Goal: Transaction & Acquisition: Purchase product/service

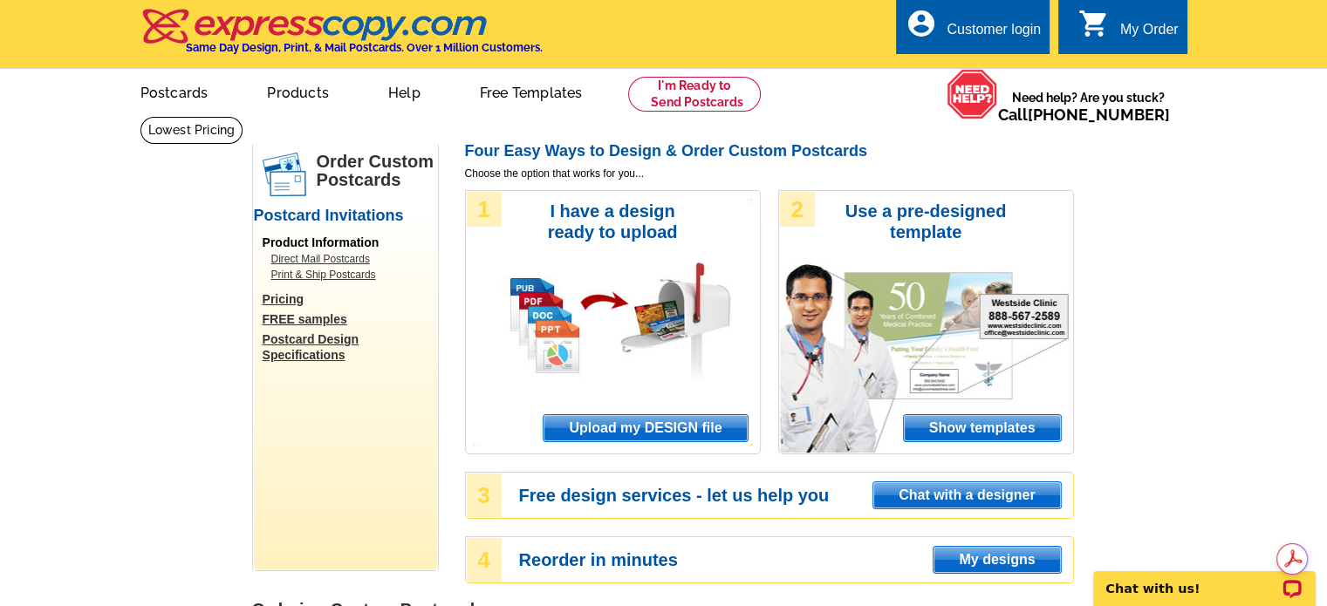
click at [648, 370] on div "1 I have a design ready to upload Upload my DESIGN file" at bounding box center [613, 322] width 296 height 264
click at [651, 429] on span "Upload my DESIGN file" at bounding box center [644, 428] width 203 height 26
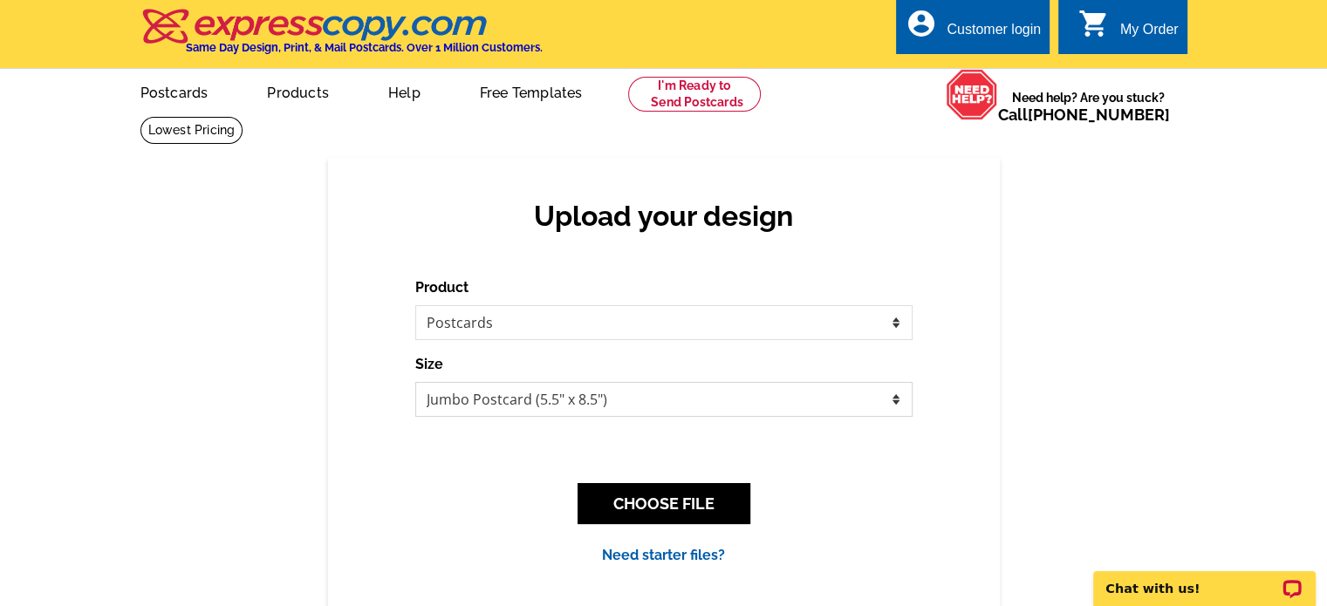
click at [872, 404] on select "Jumbo Postcard (5.5" x 8.5") Regular Postcard (4.25" x 5.6") Panoramic Postcard…" at bounding box center [663, 399] width 497 height 35
select select "1"
click at [415, 383] on select "Jumbo Postcard (5.5" x 8.5") Regular Postcard (4.25" x 5.6") Panoramic Postcard…" at bounding box center [663, 399] width 497 height 35
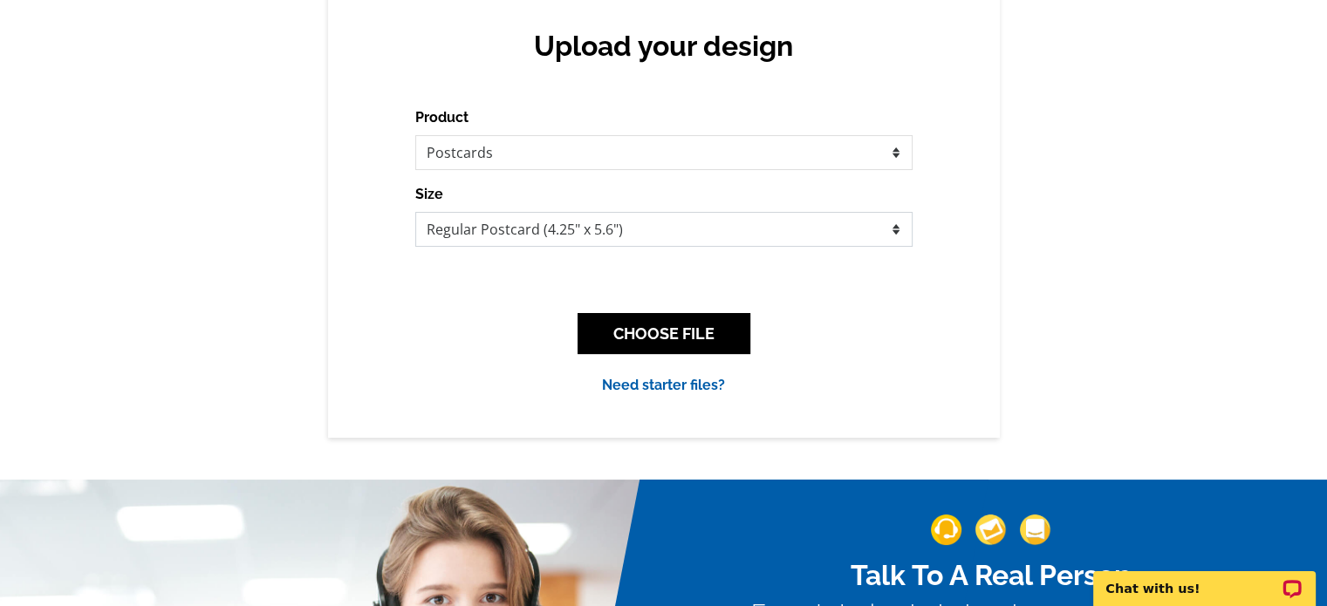
scroll to position [174, 0]
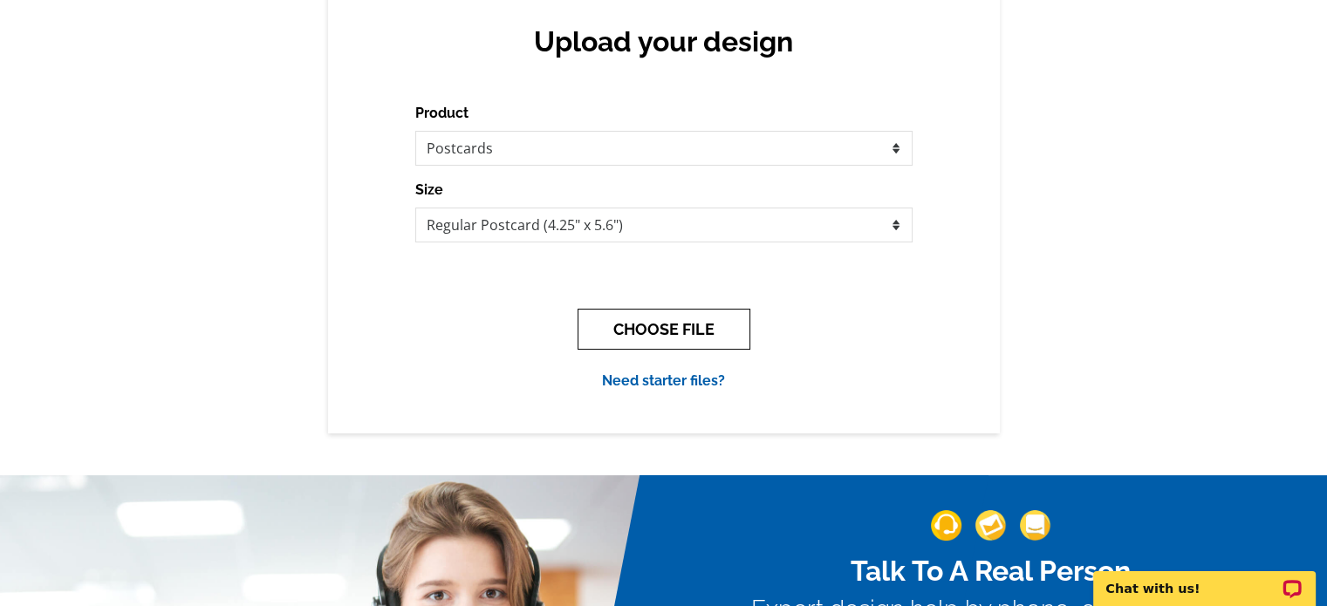
click at [666, 331] on button "CHOOSE FILE" at bounding box center [663, 329] width 173 height 41
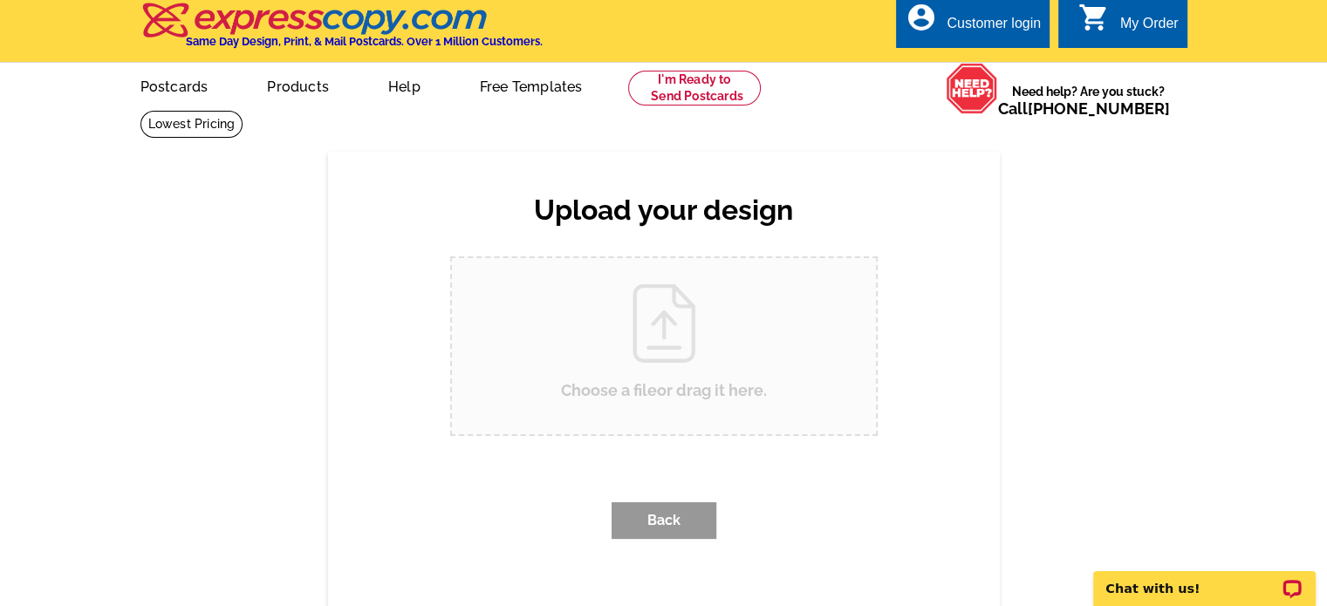
scroll to position [0, 0]
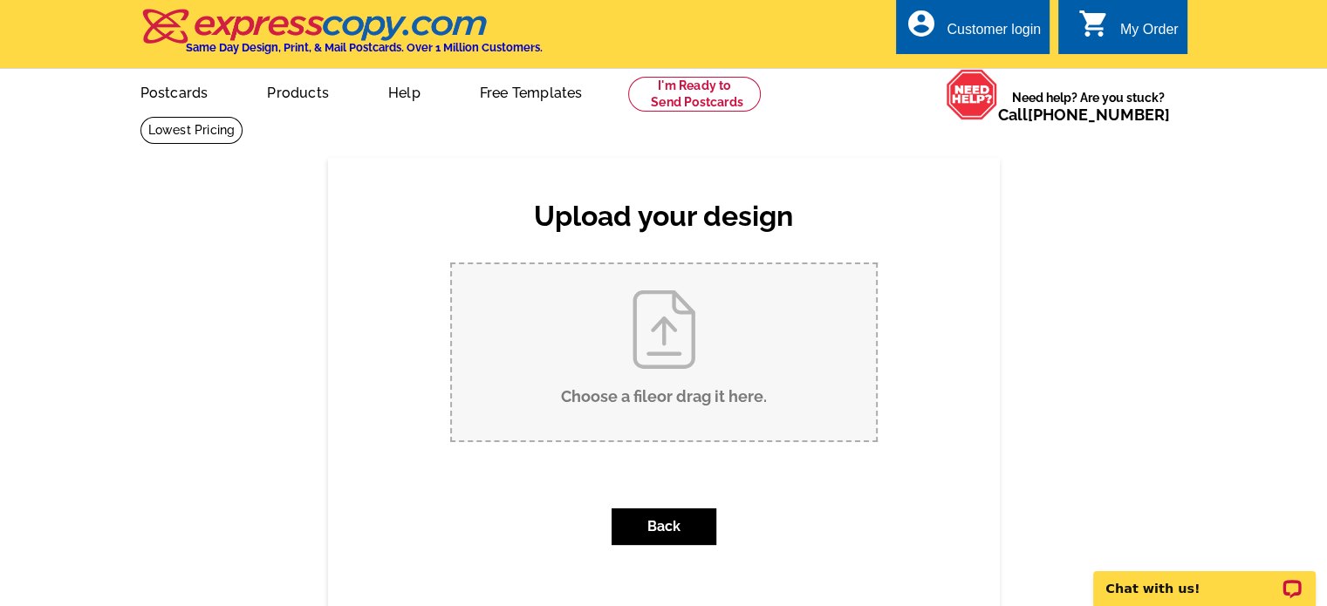
click at [652, 343] on input "Choose a file or drag it here ." at bounding box center [664, 352] width 424 height 176
type input "C:\fakepath\Sold in your neighborhood in Sept 2025 Woodbine.pdf"
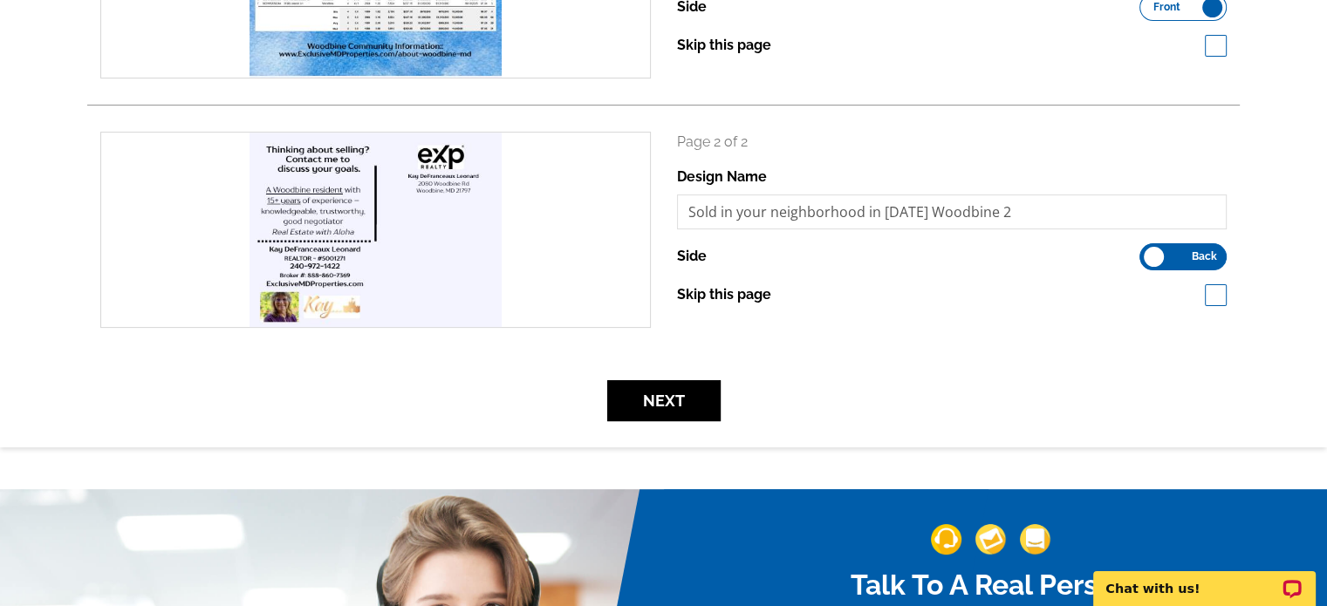
scroll to position [436, 0]
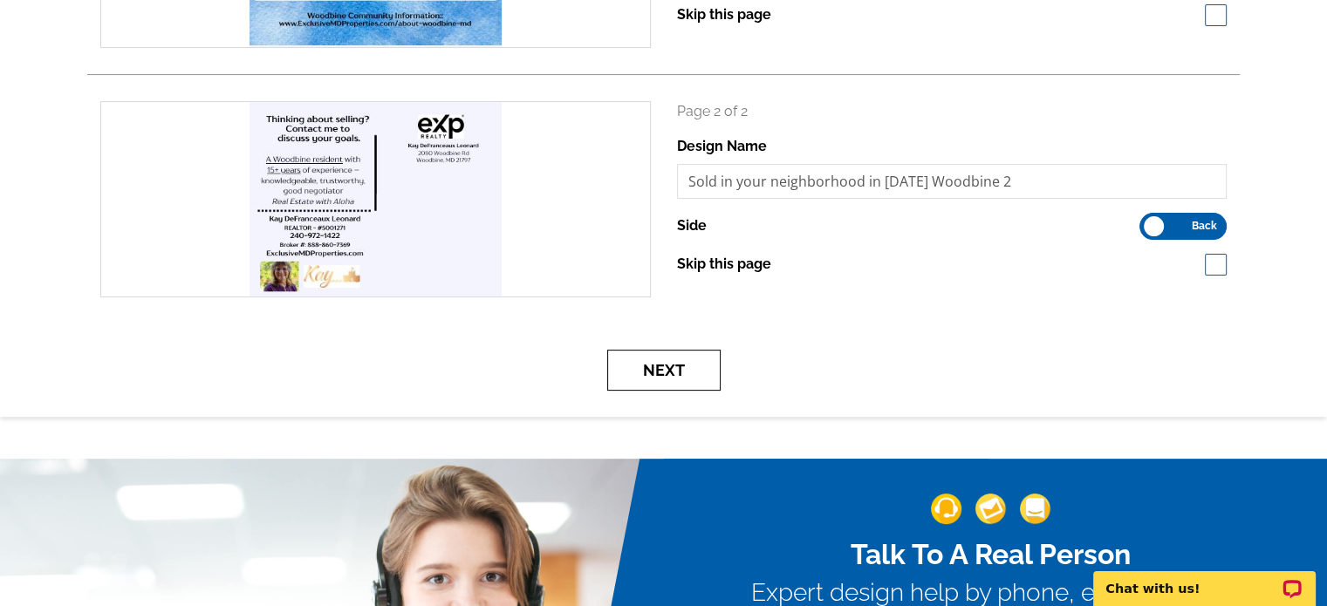
click at [659, 369] on button "Next" at bounding box center [663, 370] width 113 height 41
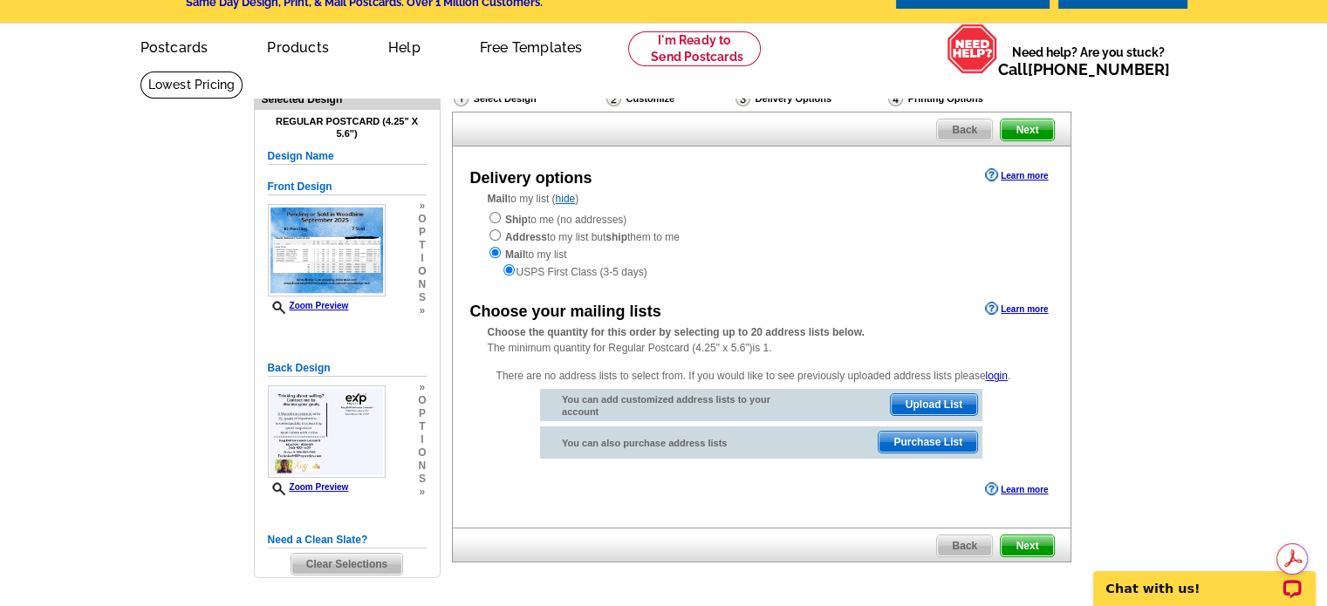
scroll to position [87, 0]
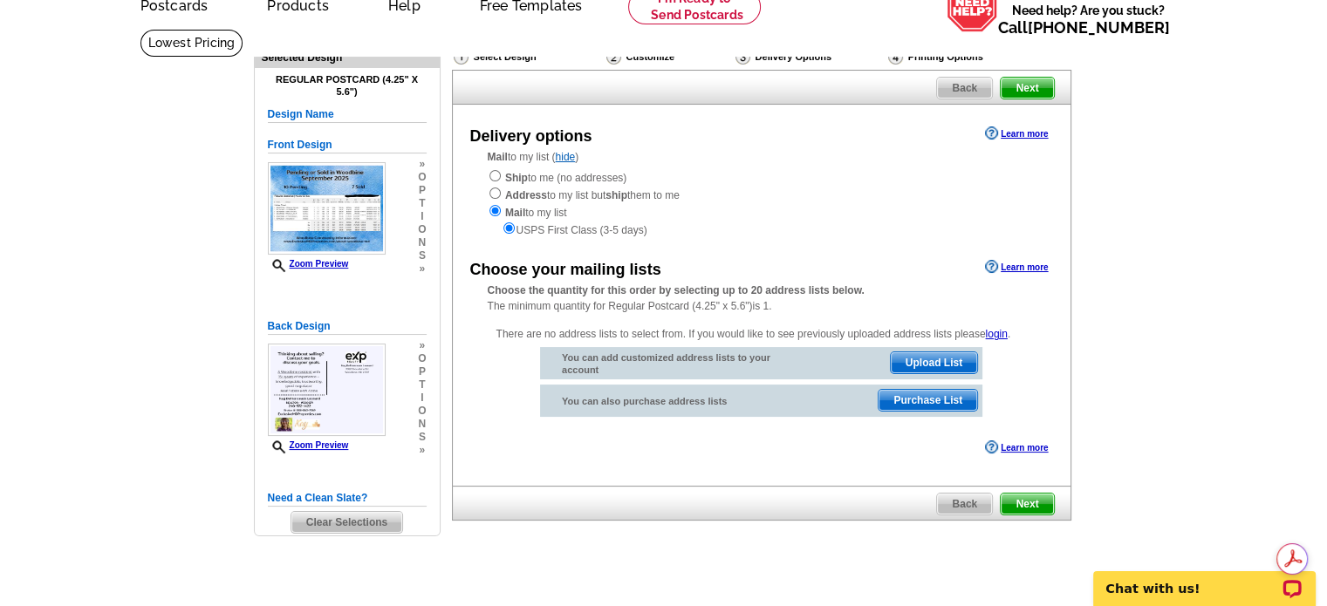
click at [929, 361] on span "Upload List" at bounding box center [934, 362] width 86 height 21
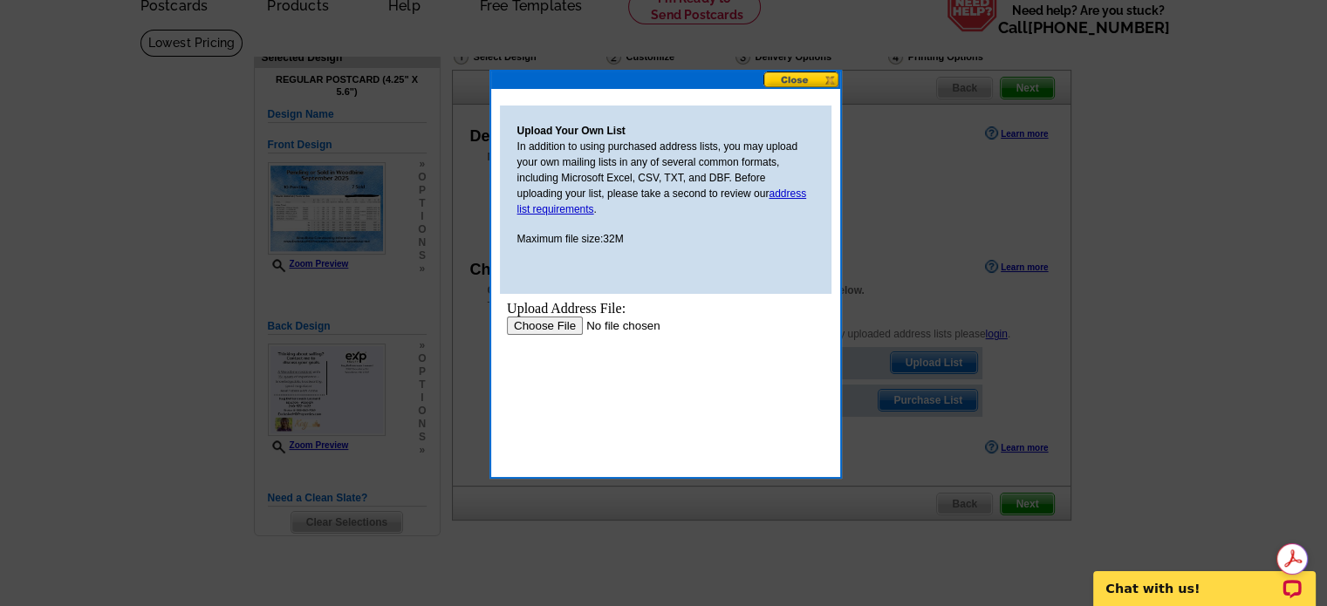
scroll to position [0, 0]
click at [544, 329] on input "file" at bounding box center [616, 326] width 221 height 18
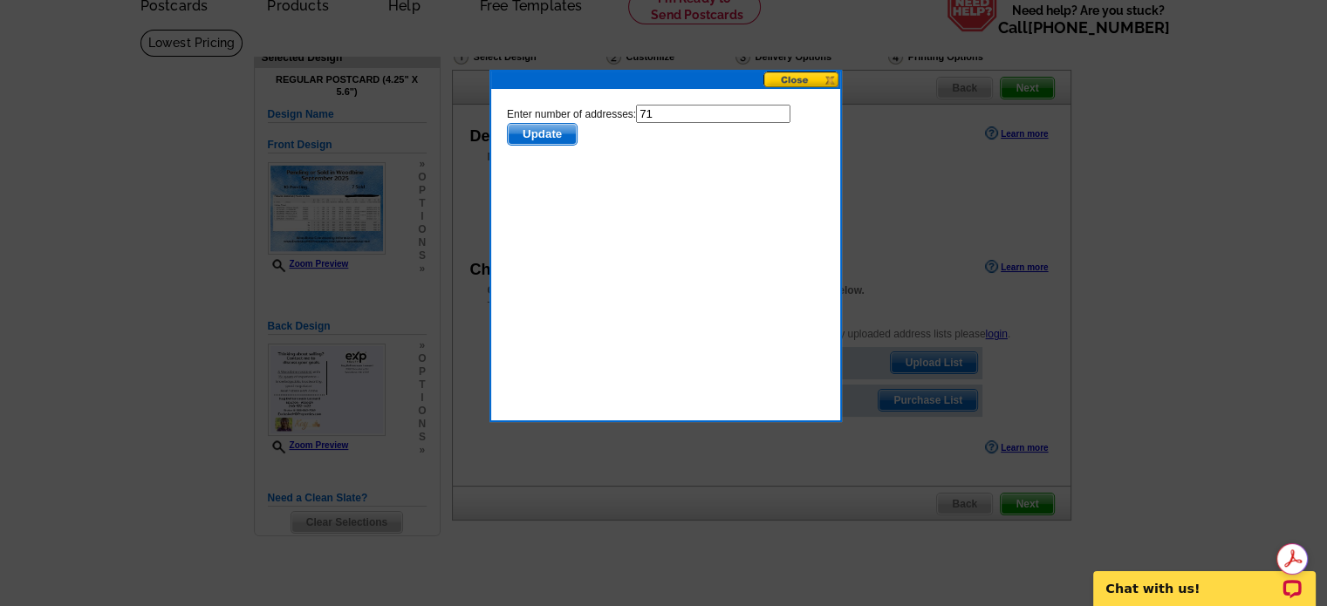
click at [554, 137] on span "Update" at bounding box center [541, 134] width 69 height 21
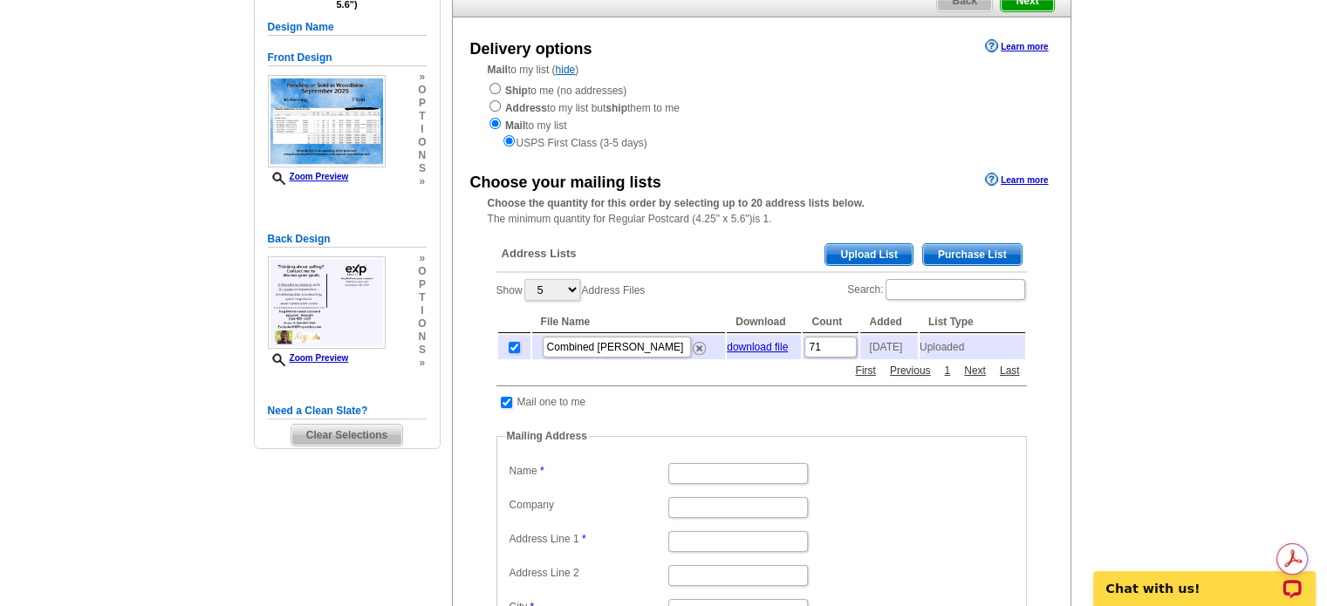
scroll to position [262, 0]
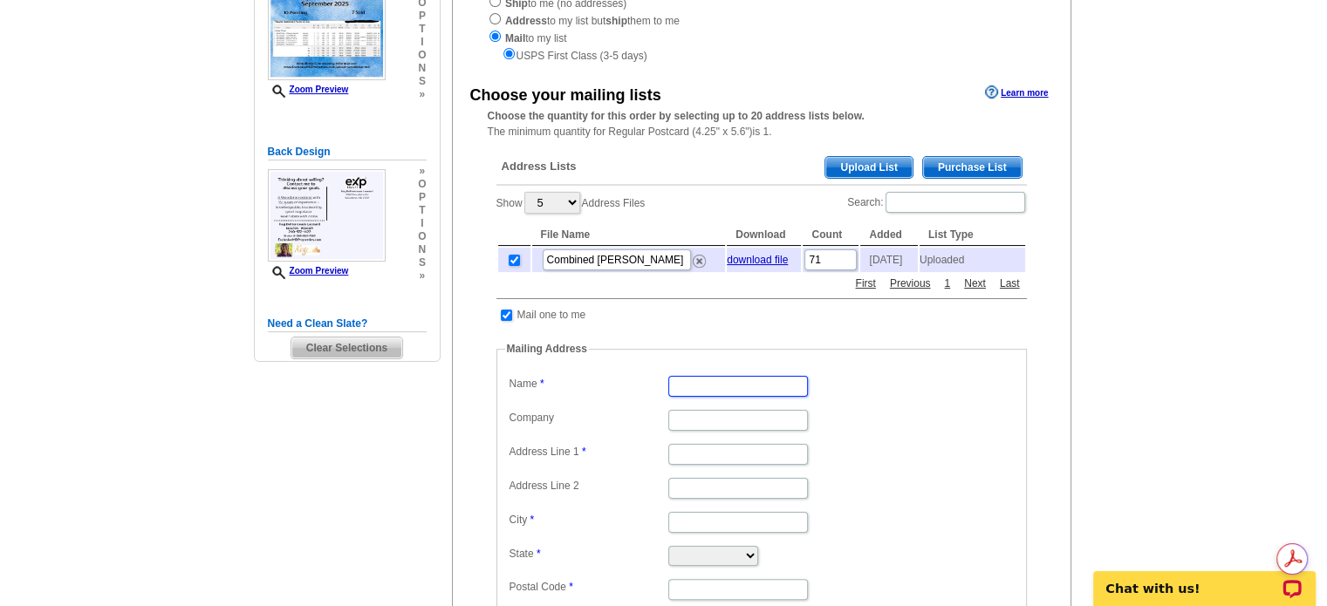
click at [711, 394] on input "Name" at bounding box center [738, 386] width 140 height 21
click at [711, 394] on input "Kay" at bounding box center [738, 386] width 140 height 21
type input "Kay DeFranceaux Leonard"
click at [701, 457] on input "Address Line 1" at bounding box center [738, 454] width 140 height 21
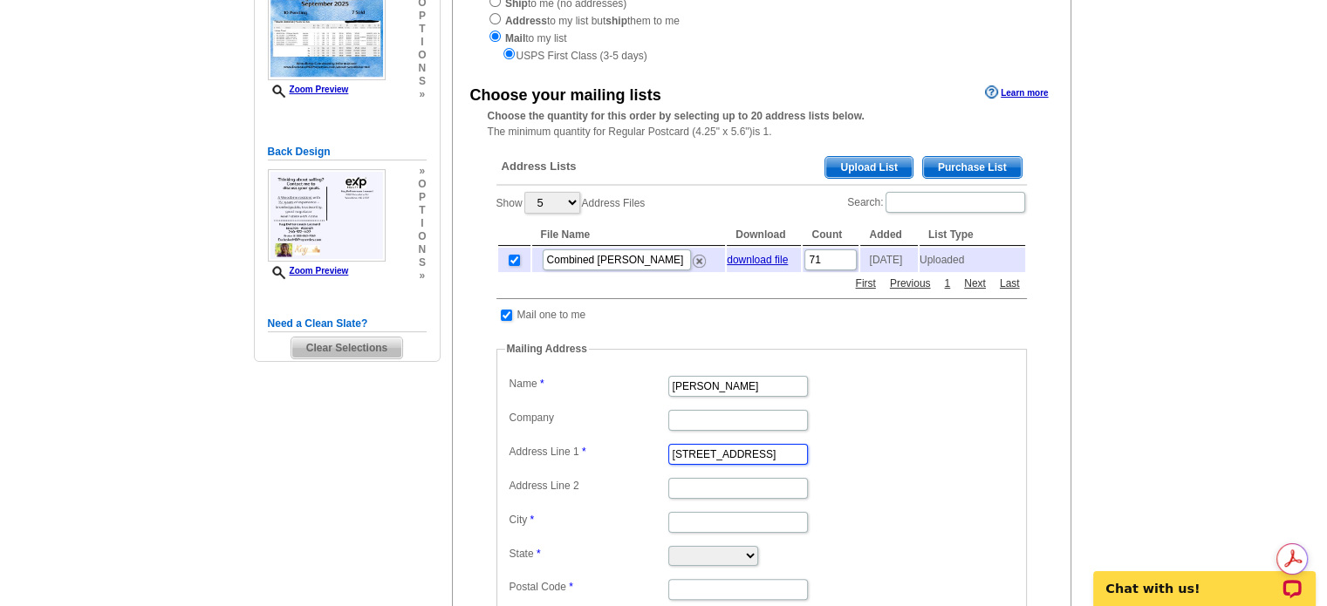
type input "2080 Woodbine Rd"
type input "Woodbine"
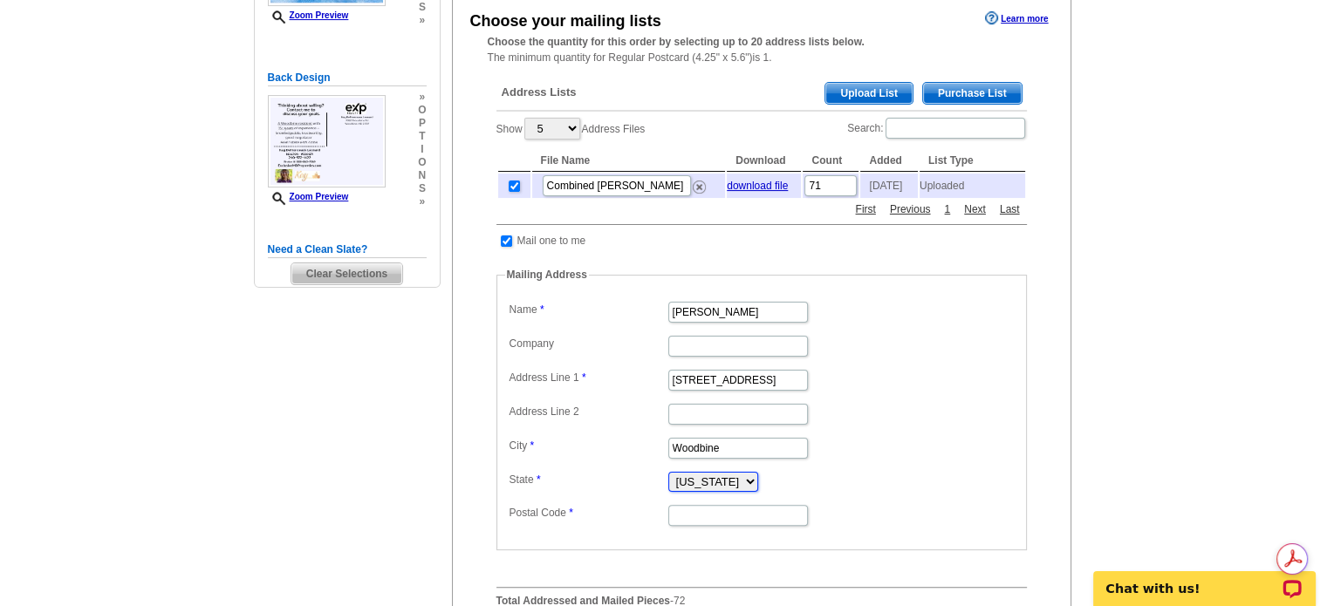
scroll to position [523, 0]
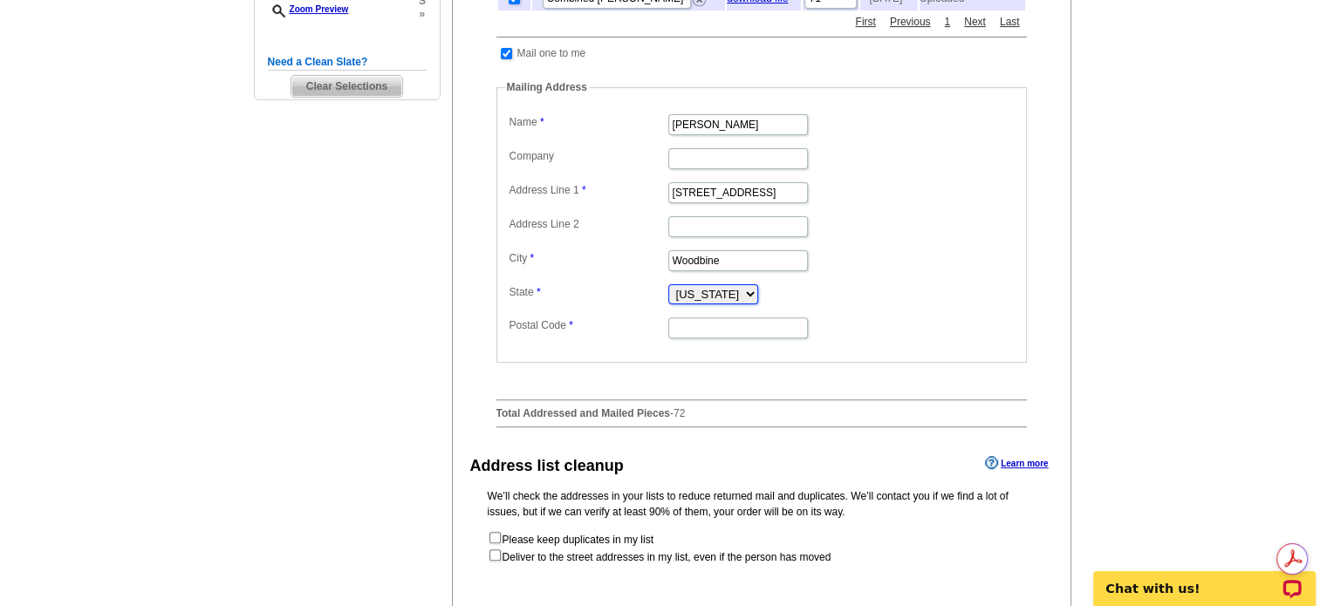
click at [758, 303] on select "Alabama Alaska Arizona Arkansas California Colorado Connecticut District of Col…" at bounding box center [713, 294] width 90 height 20
select select "MD"
click at [668, 288] on select "Alabama Alaska Arizona Arkansas California Colorado Connecticut District of Col…" at bounding box center [713, 294] width 90 height 20
click at [707, 332] on input "Postal Code" at bounding box center [738, 328] width 140 height 21
type input "21797"
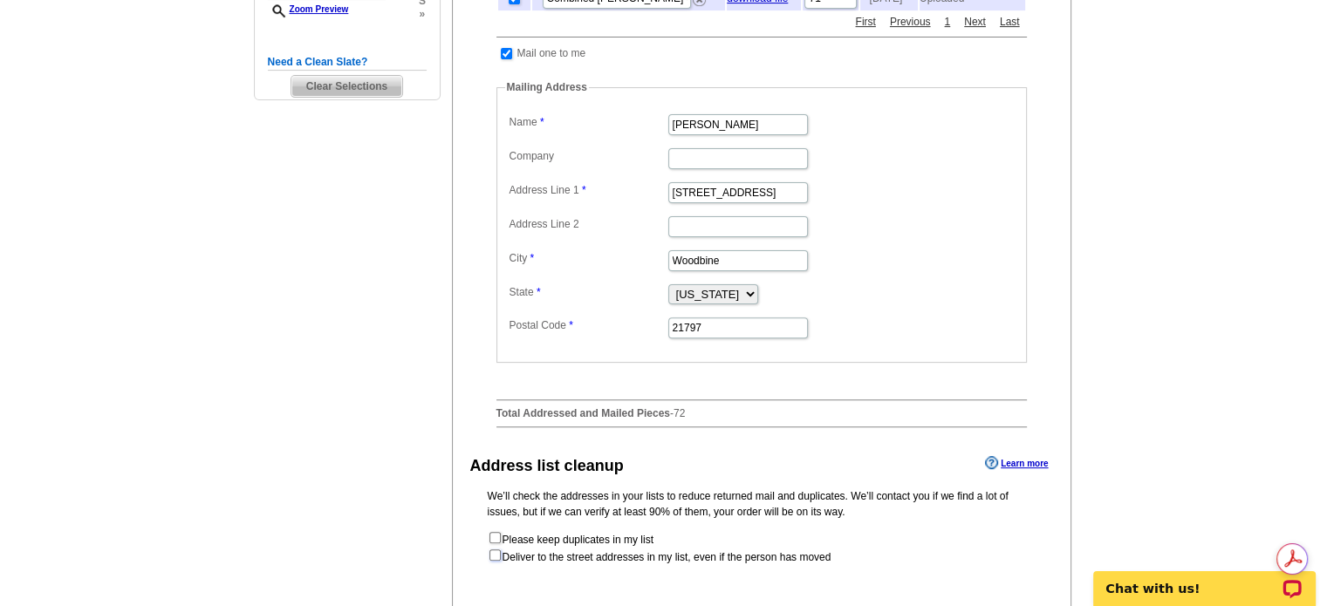
click at [493, 557] on input "checkbox" at bounding box center [494, 555] width 11 height 11
checkbox input "true"
radio input "true"
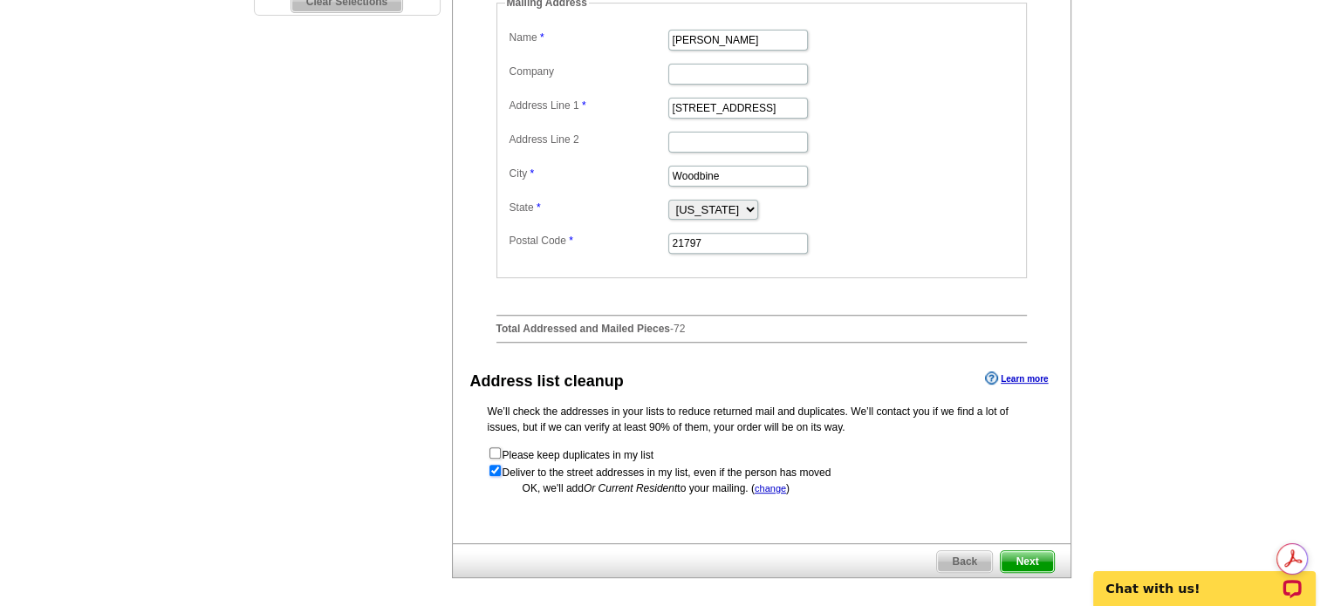
scroll to position [611, 0]
click at [492, 468] on input "checkbox" at bounding box center [494, 467] width 11 height 11
checkbox input "false"
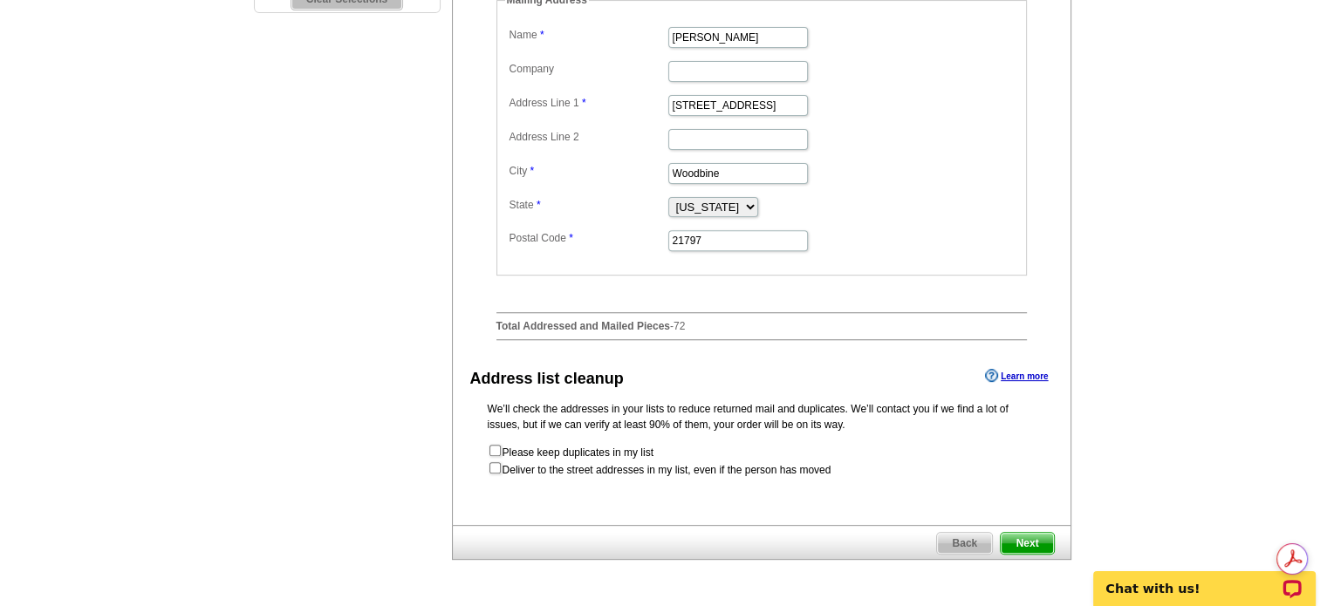
click at [1018, 541] on span "Next" at bounding box center [1026, 543] width 52 height 21
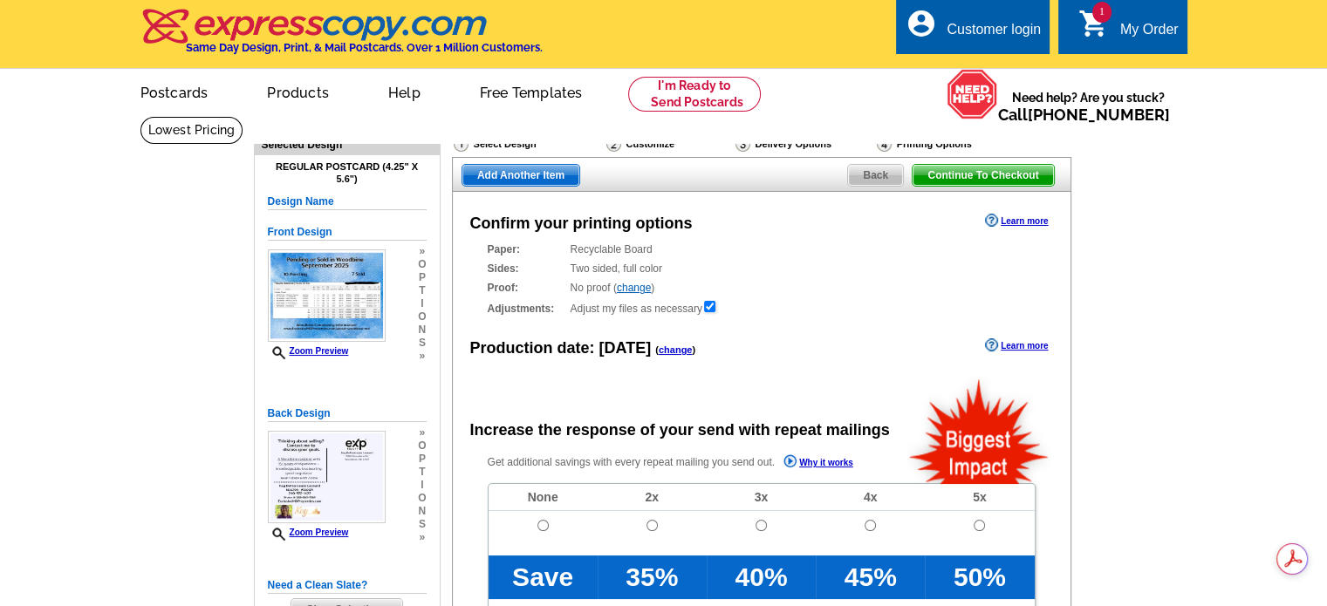
radio input "false"
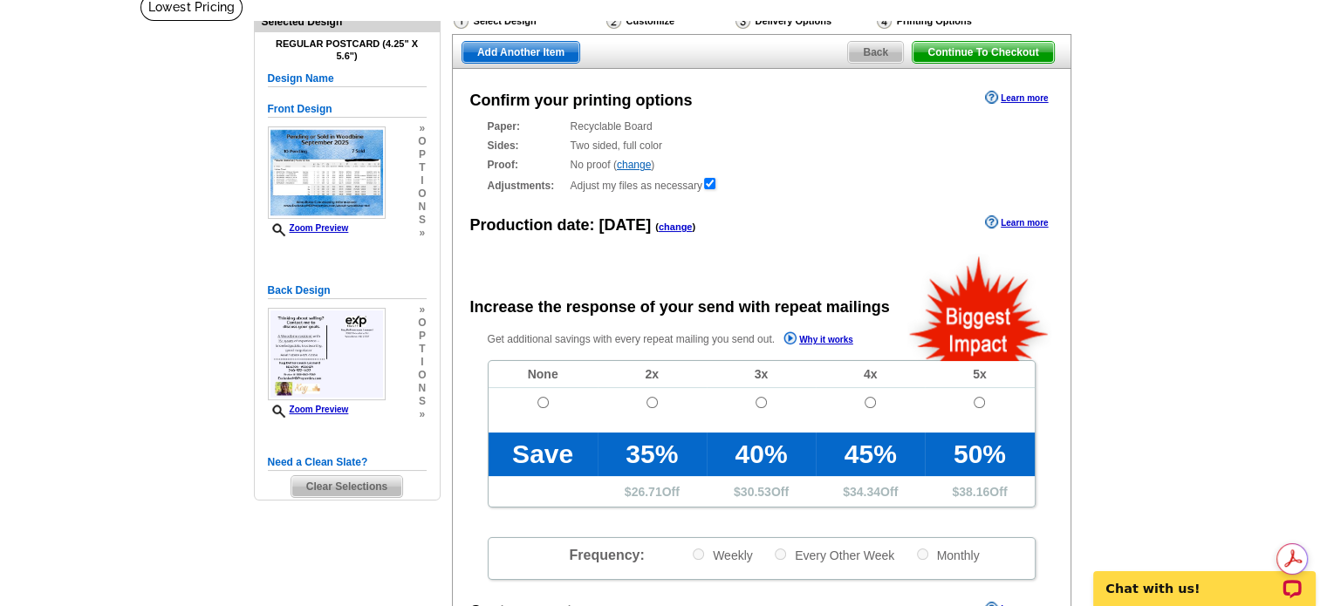
scroll to position [174, 0]
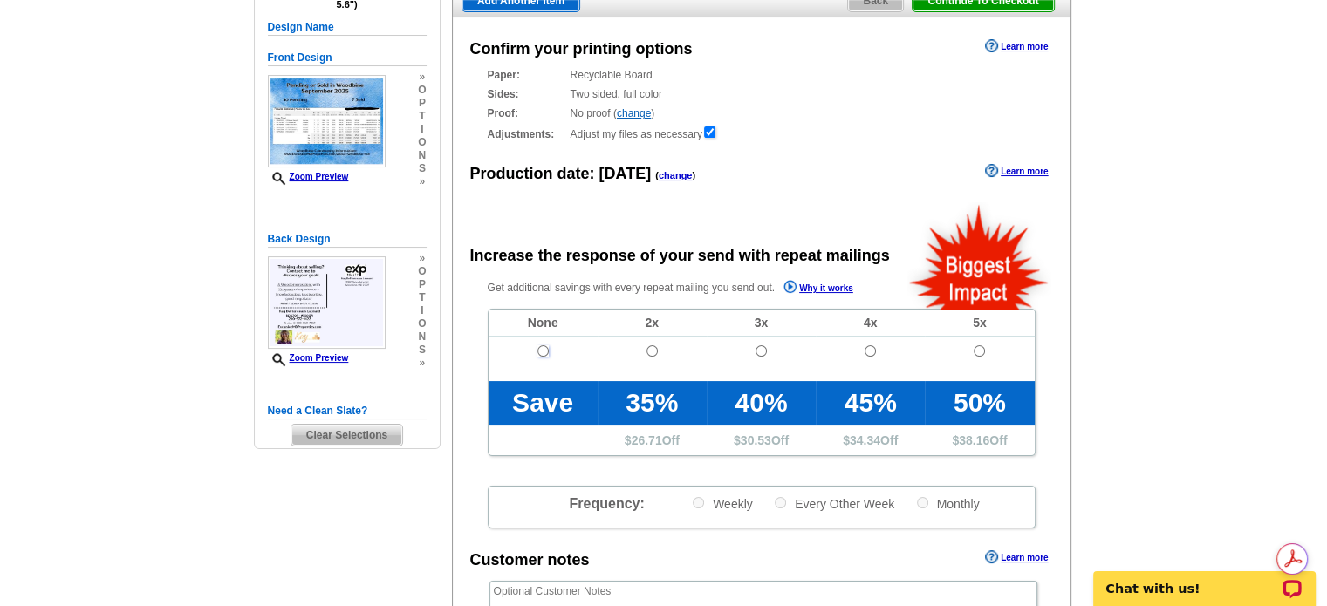
click at [539, 353] on input "radio" at bounding box center [542, 350] width 11 height 11
radio input "true"
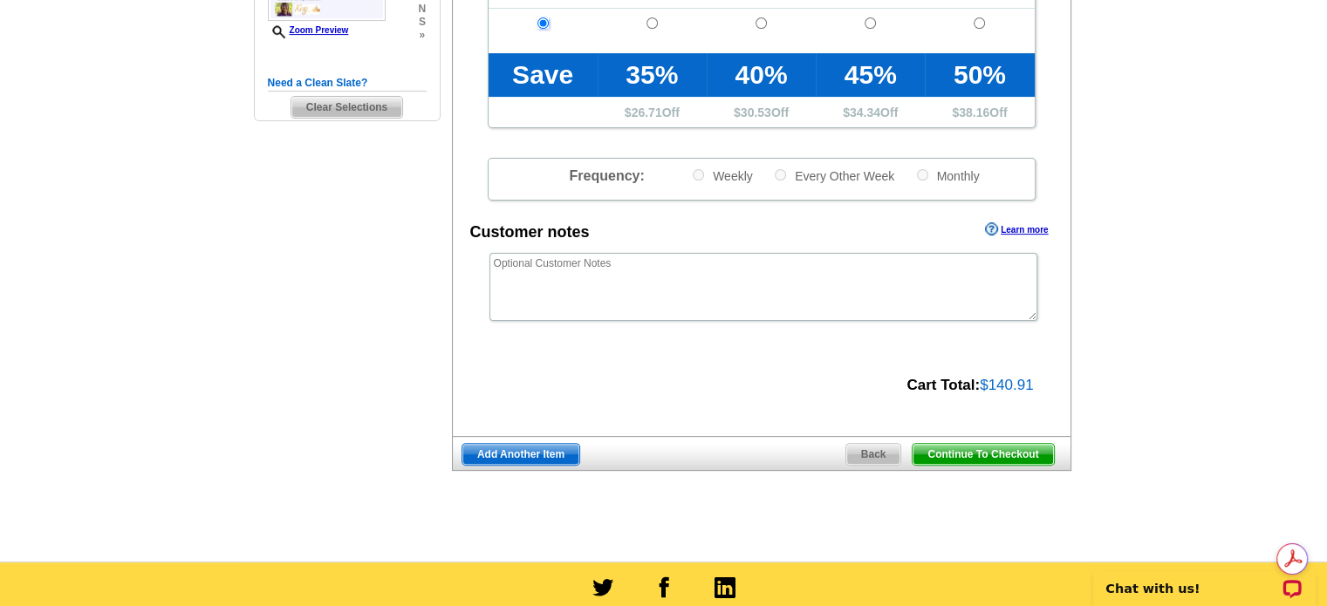
scroll to position [523, 0]
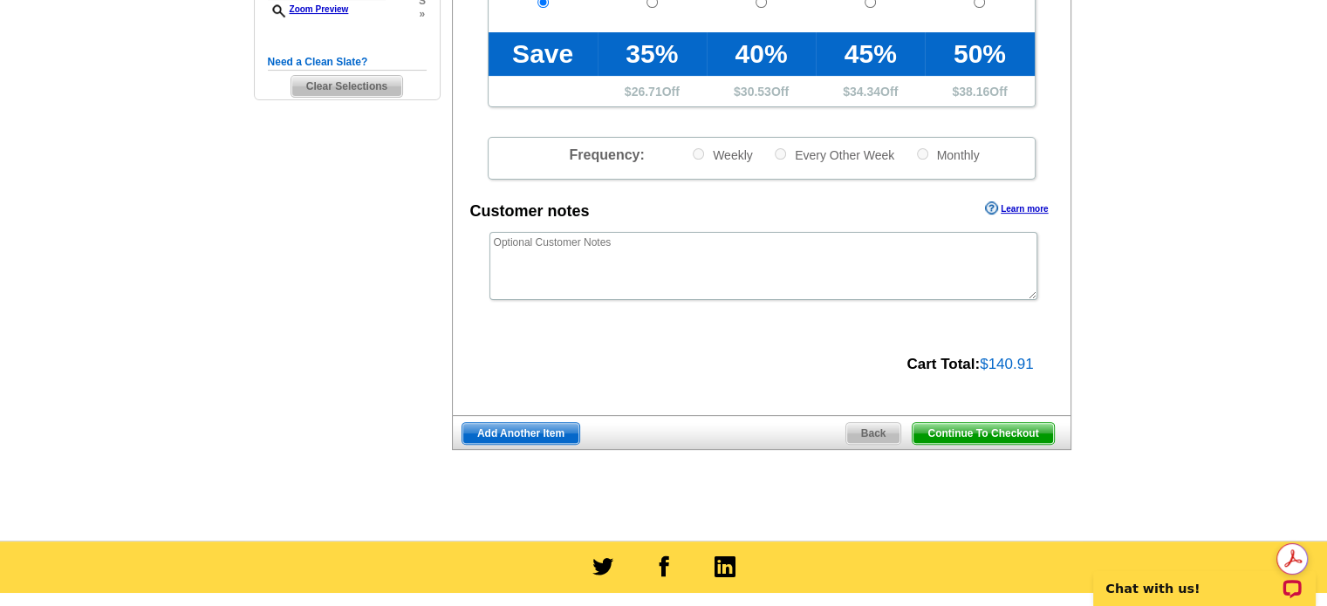
click at [974, 435] on span "Continue To Checkout" at bounding box center [982, 433] width 140 height 21
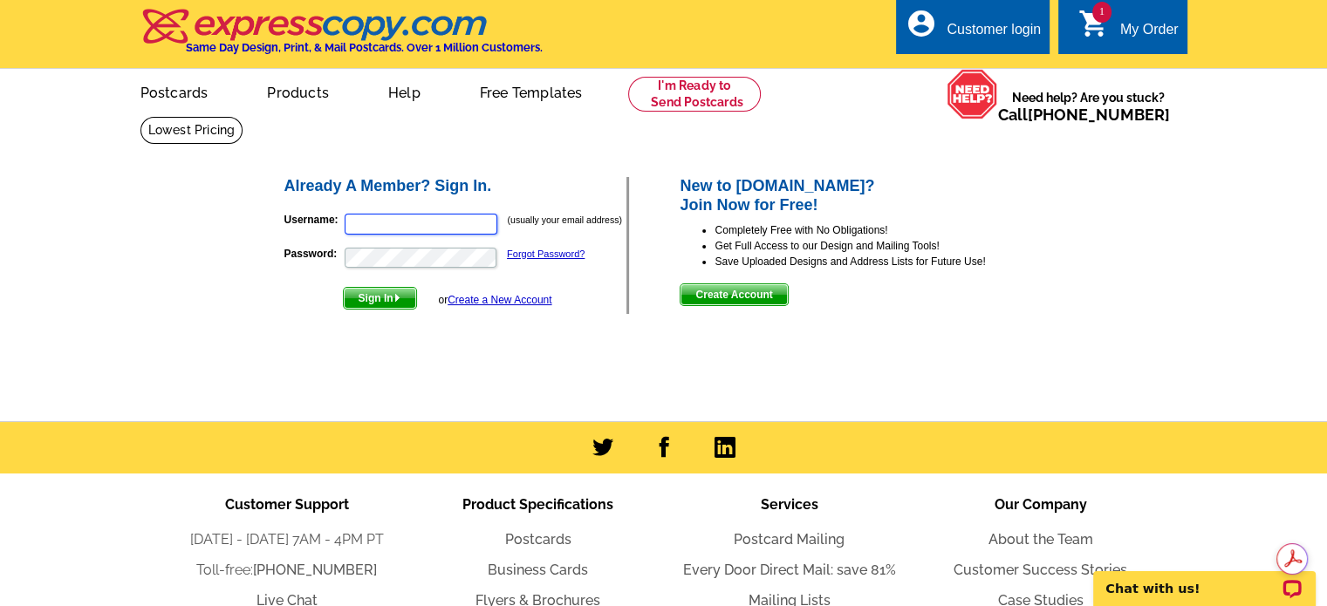
type input "[PERSON_NAME][EMAIL_ADDRESS][DOMAIN_NAME]"
